Goal: Task Accomplishment & Management: Manage account settings

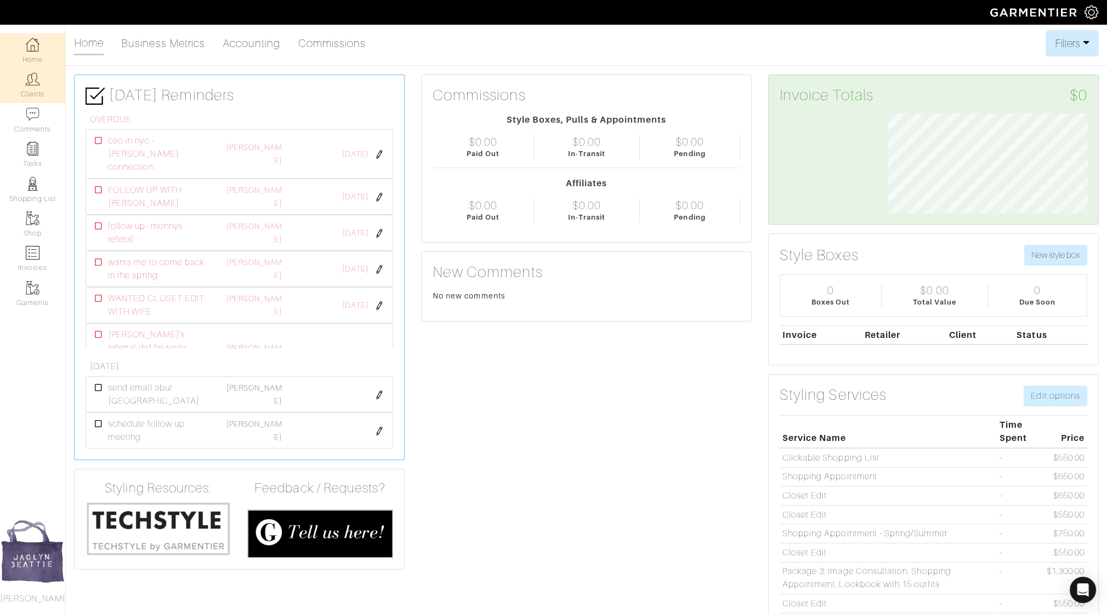
scroll to position [99, 216]
click at [54, 90] on link "Clients" at bounding box center [32, 85] width 65 height 35
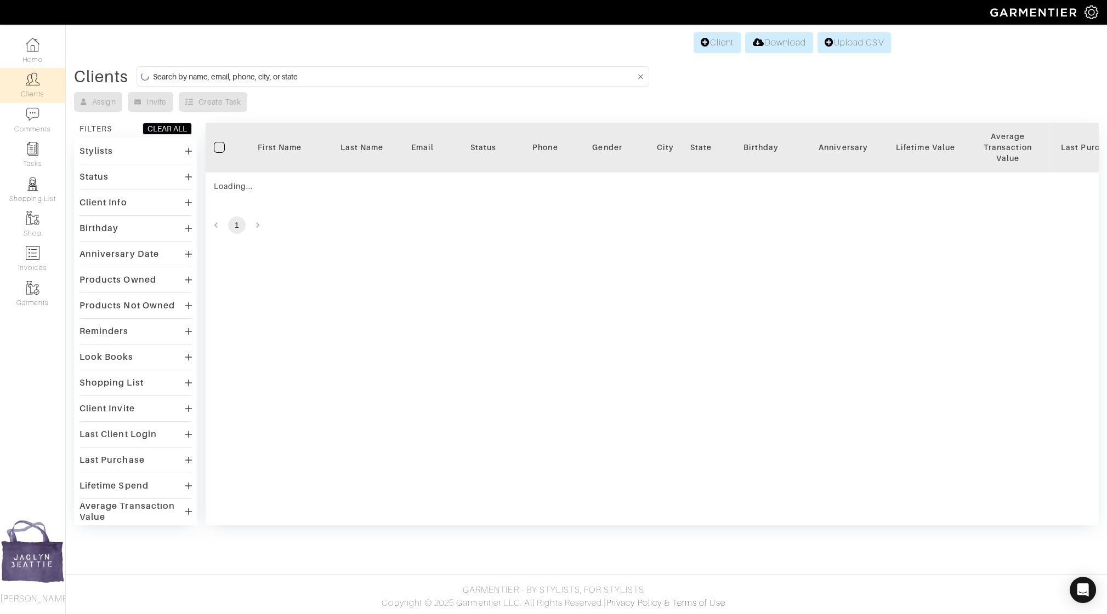
click at [168, 76] on input at bounding box center [394, 77] width 482 height 14
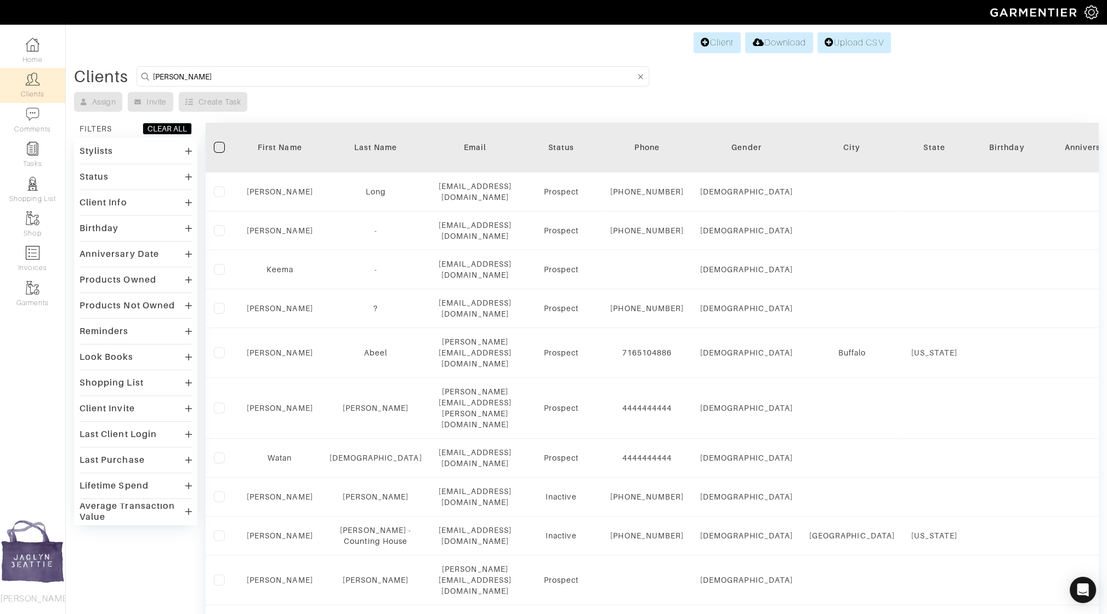
type input "dimitri"
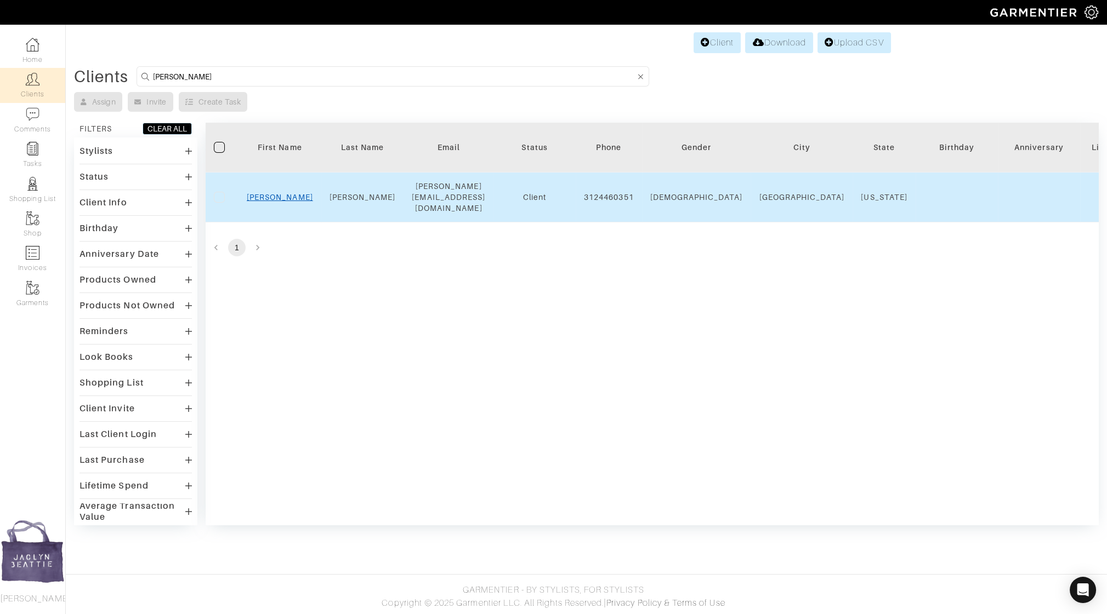
click at [281, 193] on link "[PERSON_NAME]" at bounding box center [280, 197] width 66 height 9
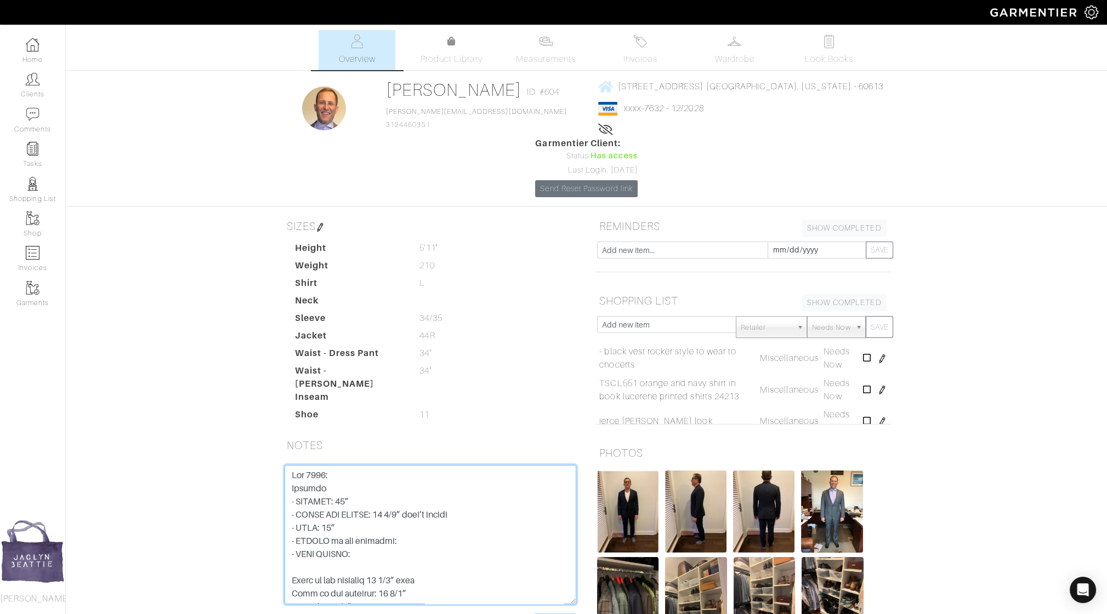
click at [292, 465] on textarea at bounding box center [430, 534] width 292 height 139
click at [344, 465] on textarea at bounding box center [430, 534] width 292 height 139
click at [378, 465] on textarea at bounding box center [430, 534] width 292 height 139
click at [428, 465] on textarea at bounding box center [430, 534] width 292 height 139
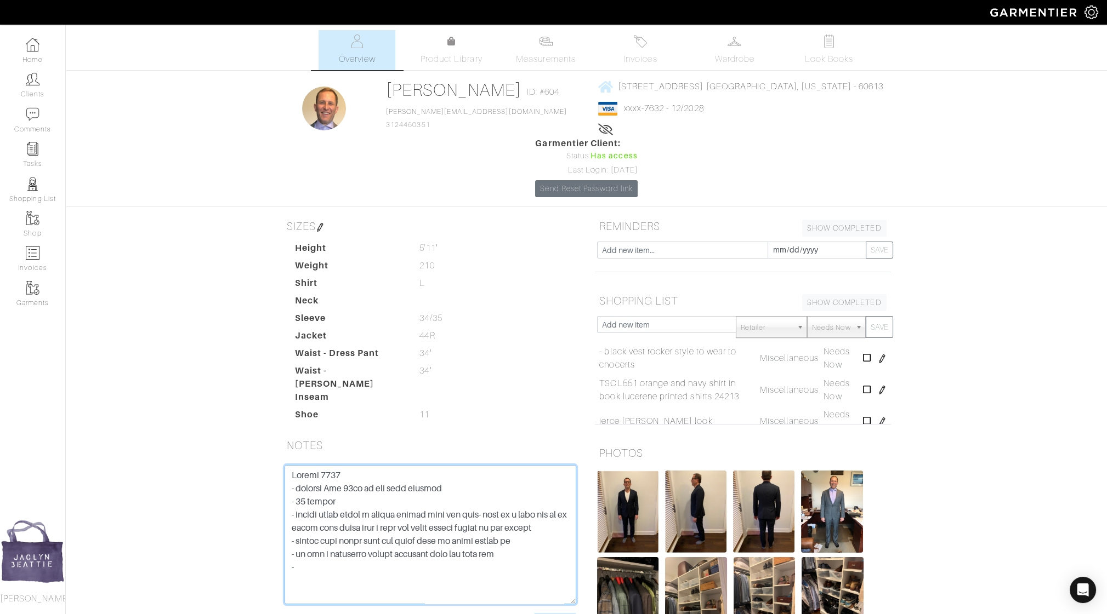
click at [502, 496] on textarea at bounding box center [430, 534] width 292 height 139
click at [502, 491] on textarea at bounding box center [430, 534] width 292 height 139
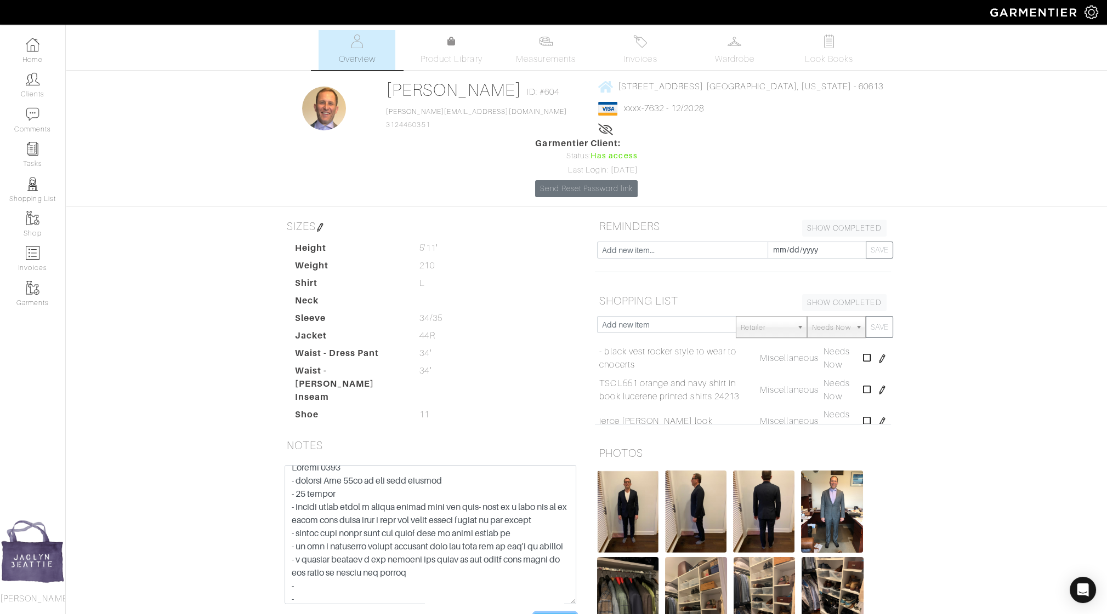
click at [546, 613] on input "Save Note" at bounding box center [555, 621] width 42 height 17
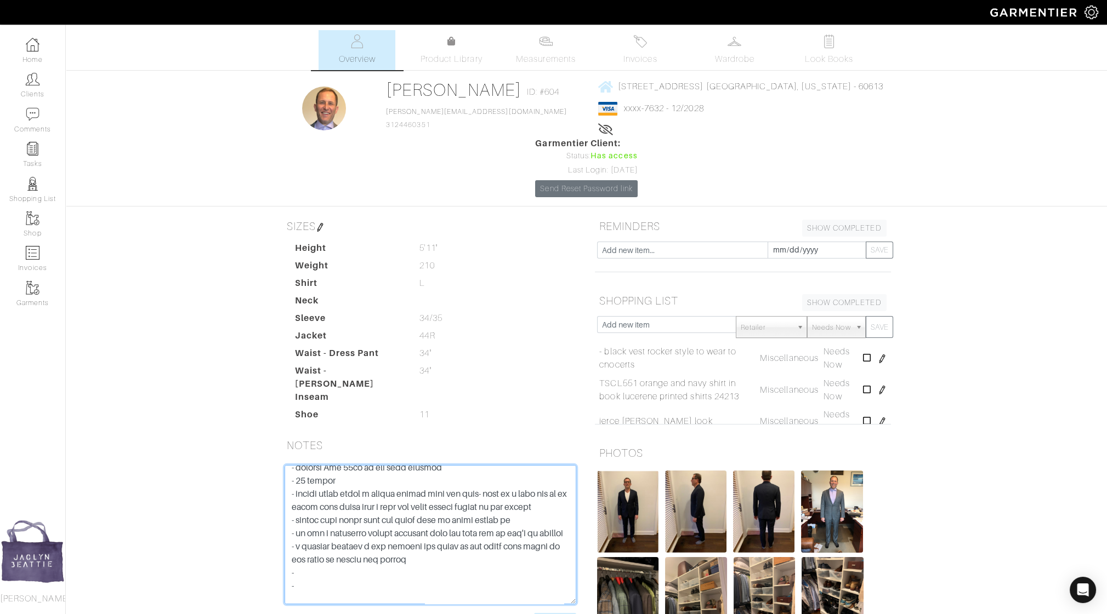
click at [341, 516] on textarea at bounding box center [430, 534] width 292 height 139
type textarea "August 2025 - wedding Dec 26th at not ritz carlton - 40 people - talked about d…"
click at [556, 613] on input "Save Note" at bounding box center [555, 621] width 42 height 17
click at [557, 613] on input "Save Note" at bounding box center [555, 621] width 42 height 17
click at [568, 613] on input "Save Note" at bounding box center [555, 621] width 42 height 17
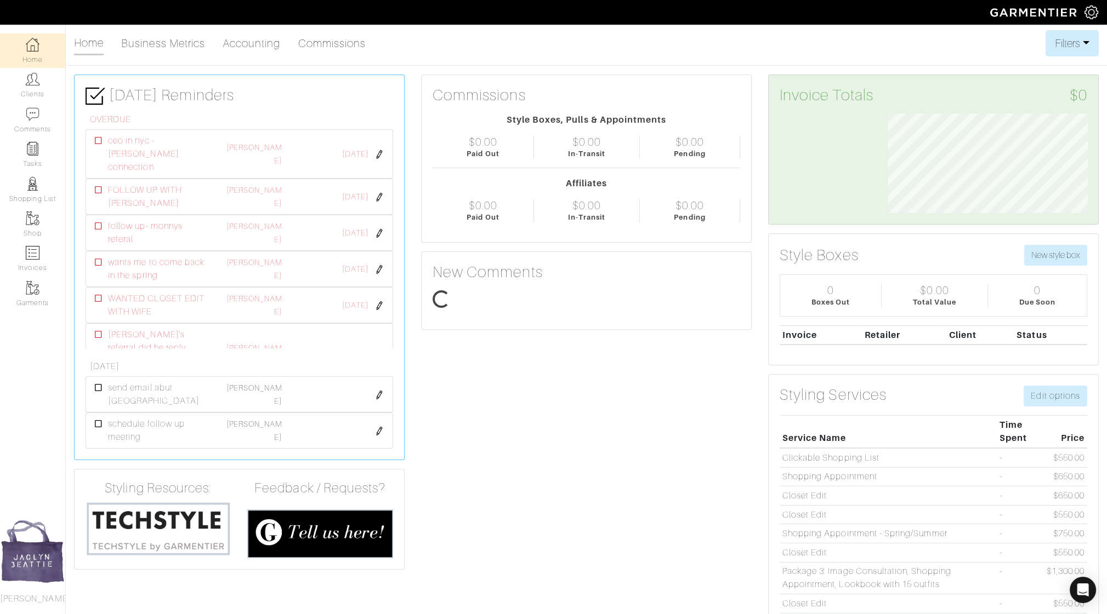
scroll to position [99, 216]
click at [31, 75] on img at bounding box center [33, 79] width 14 height 14
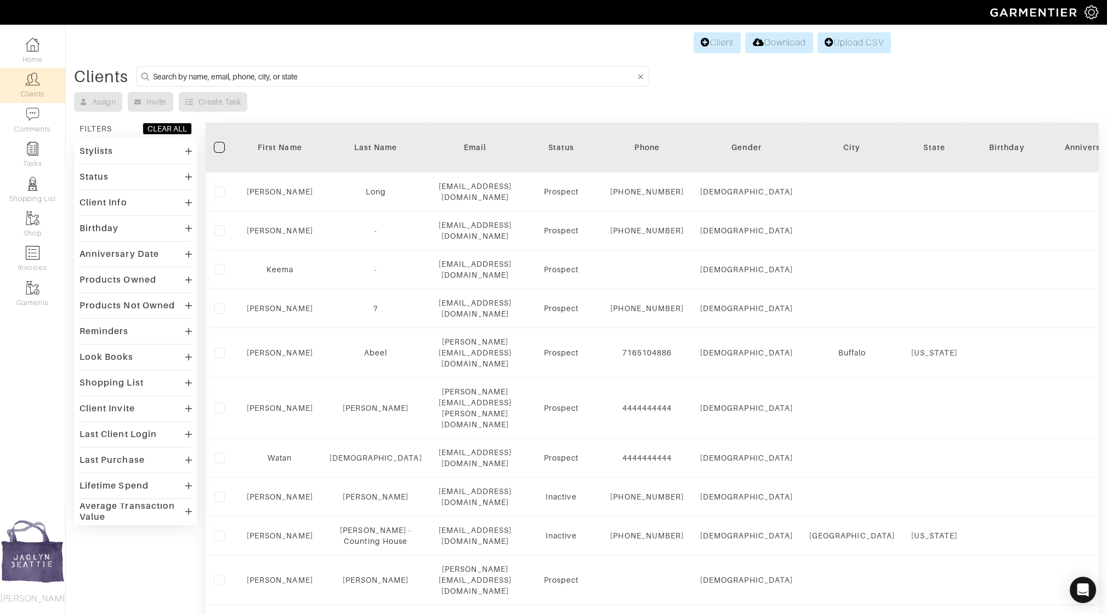
click at [225, 77] on input at bounding box center [394, 77] width 482 height 14
type input "[PERSON_NAME]"
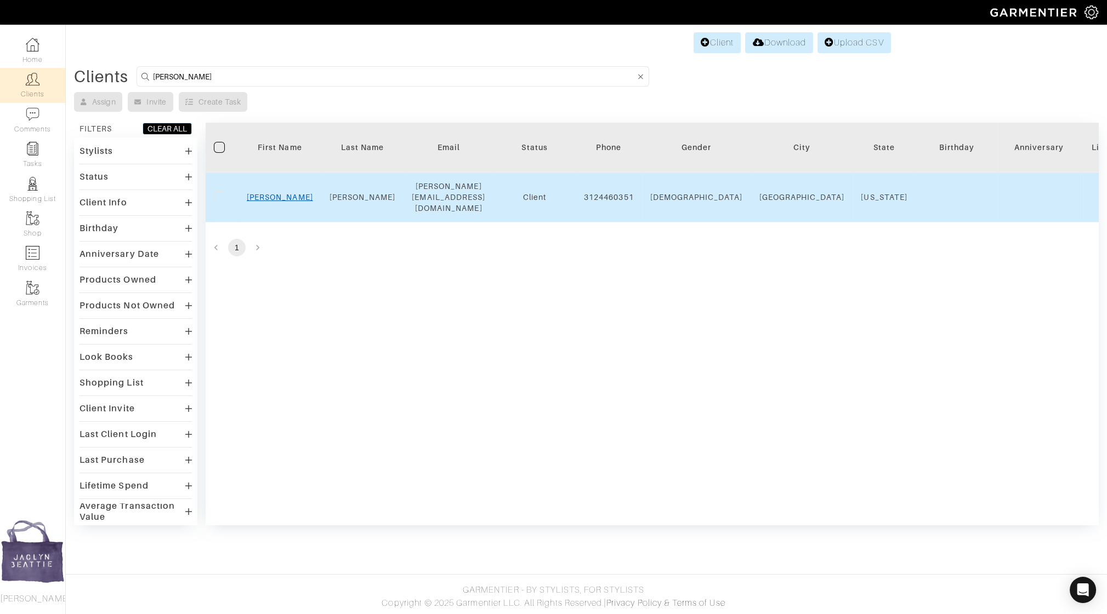
click at [289, 193] on link "[PERSON_NAME]" at bounding box center [280, 197] width 66 height 9
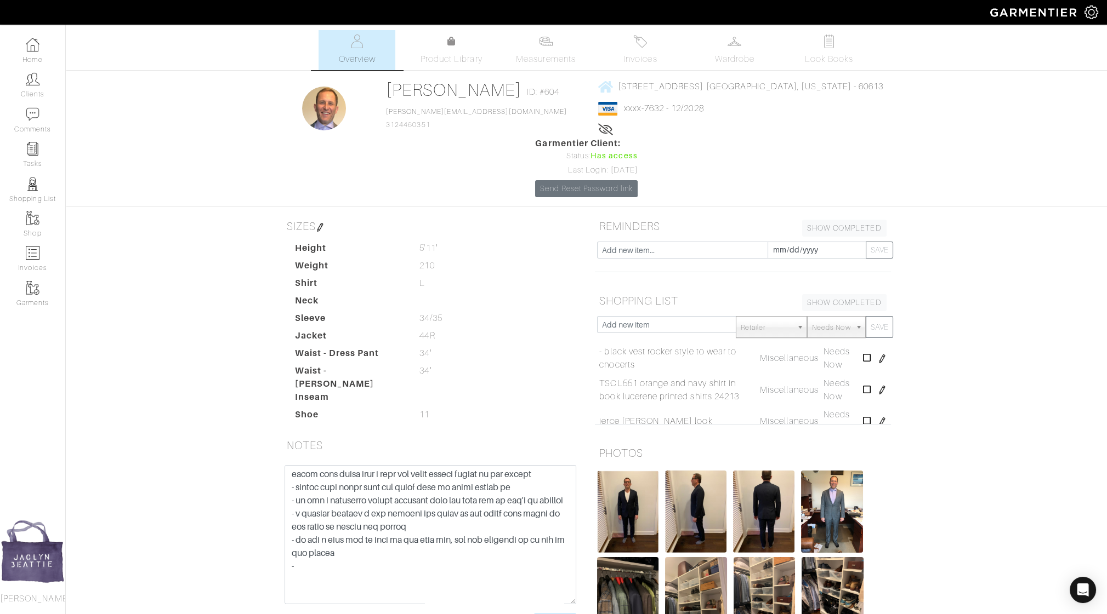
scroll to position [53, 0]
click at [331, 510] on textarea at bounding box center [430, 534] width 292 height 139
type textarea "August 2025 - wedding Dec 26th at not ritz carlton - 40 people - talked about d…"
click at [558, 613] on input "Save Note" at bounding box center [555, 621] width 42 height 17
click at [556, 613] on input "Save Note" at bounding box center [555, 621] width 42 height 17
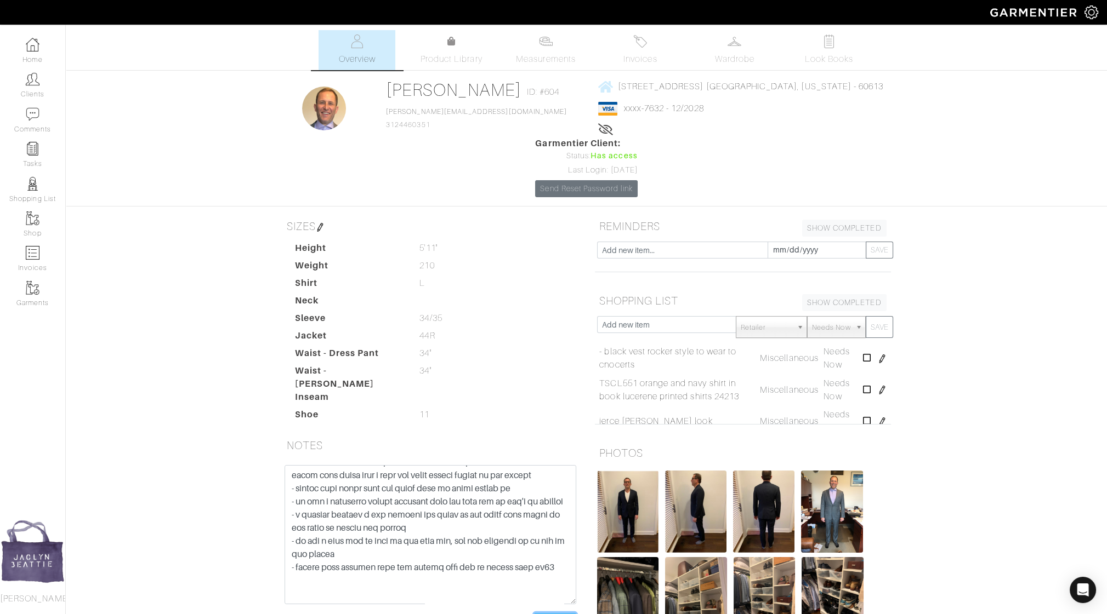
click at [541, 613] on input "Save Note" at bounding box center [555, 621] width 42 height 17
click at [559, 613] on input "Save Note" at bounding box center [555, 621] width 42 height 17
